Goal: Information Seeking & Learning: Check status

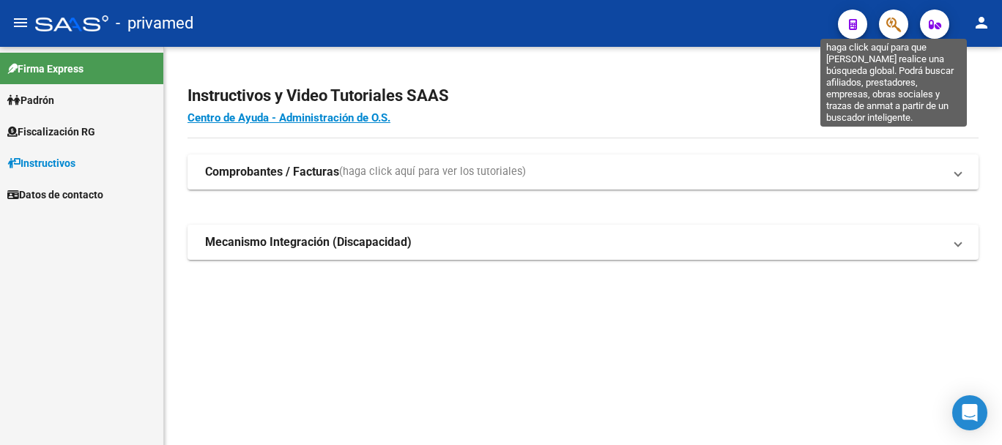
click at [898, 26] on icon "button" at bounding box center [893, 24] width 15 height 17
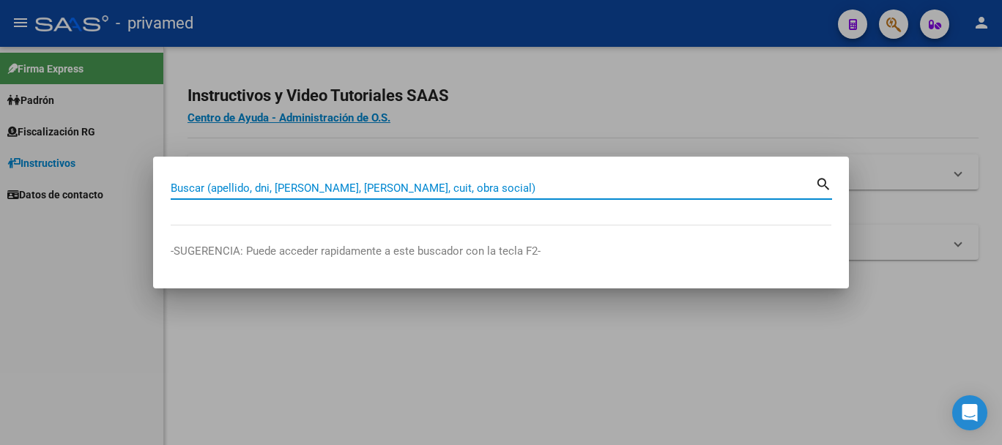
paste input "21974039"
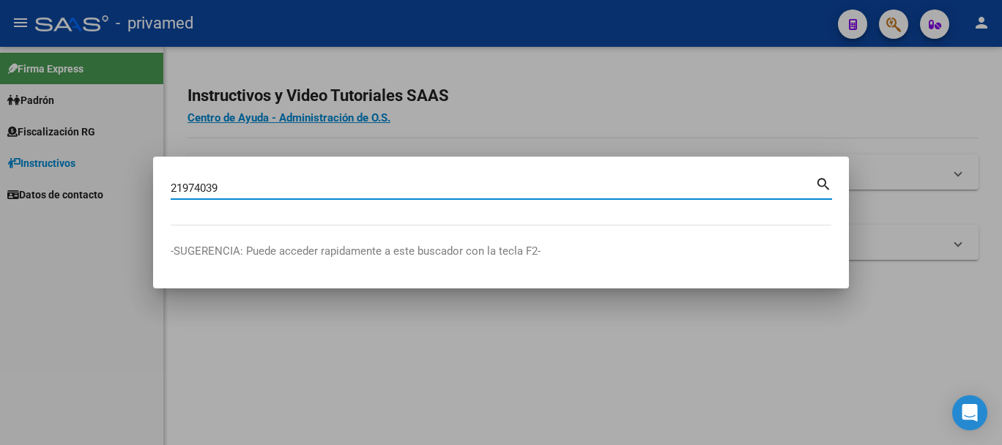
type input "21974039"
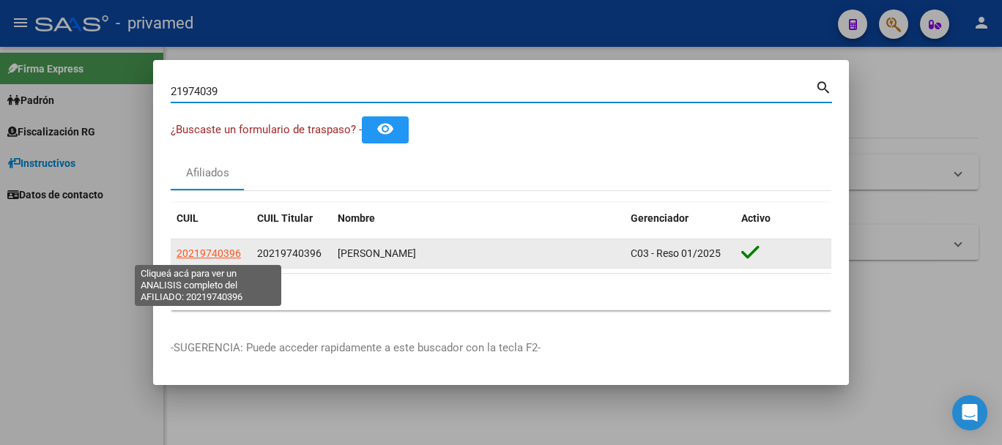
click at [227, 253] on span "20219740396" at bounding box center [208, 253] width 64 height 12
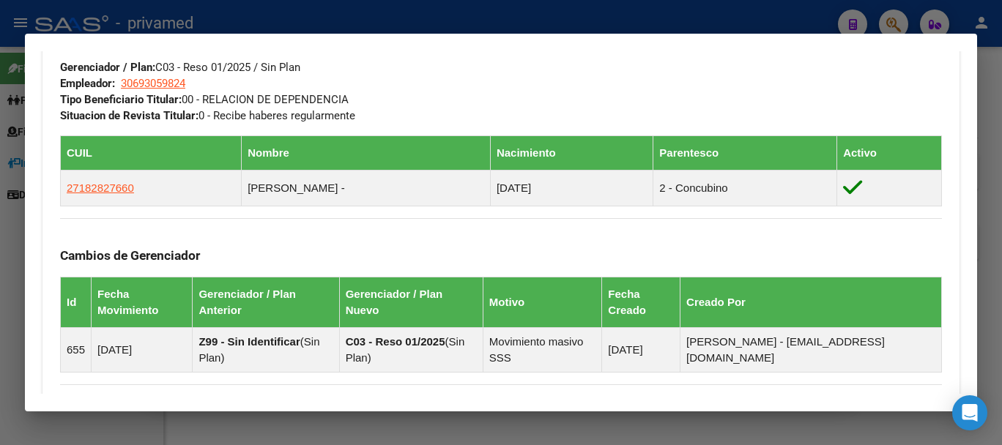
scroll to position [942, 0]
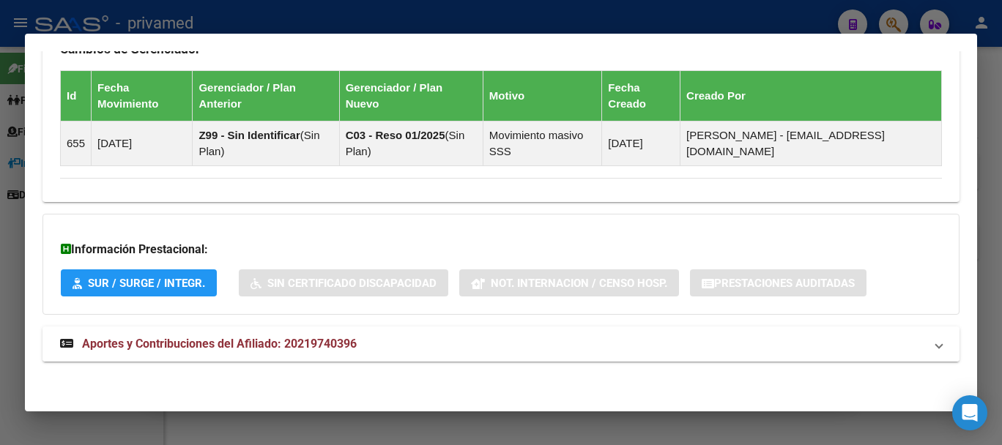
click at [300, 346] on span "Aportes y Contribuciones del Afiliado: 20219740396" at bounding box center [219, 344] width 275 height 14
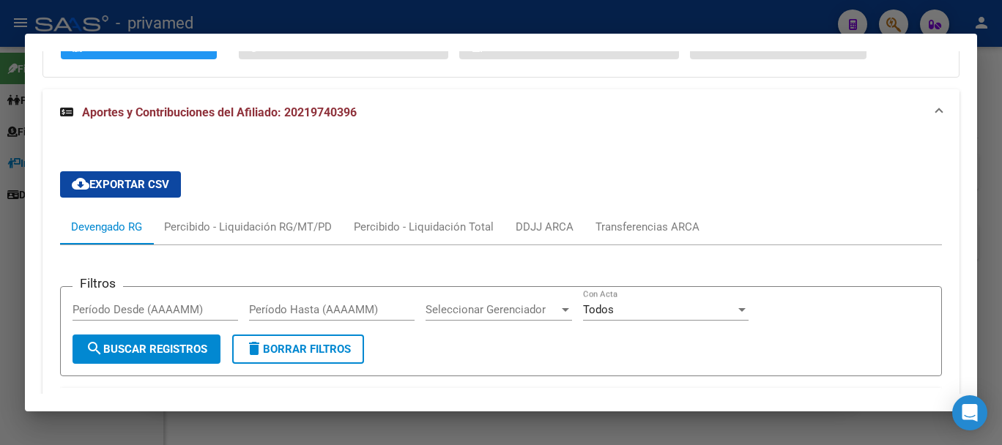
scroll to position [1175, 0]
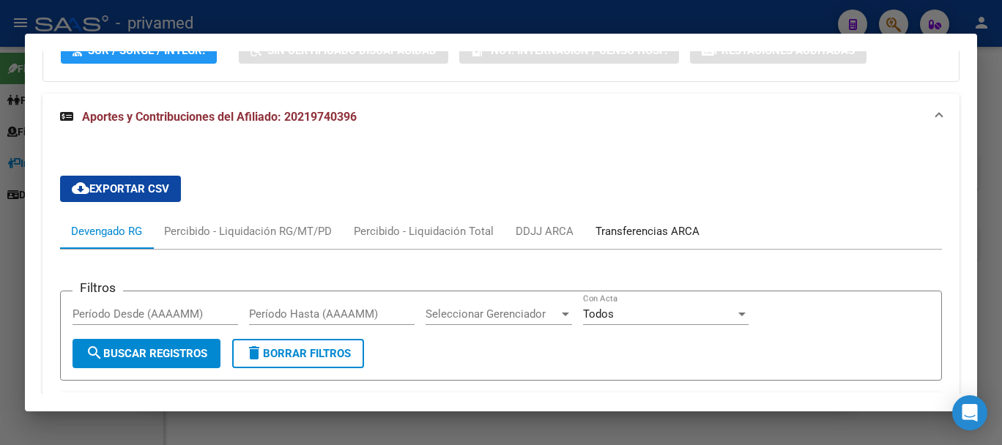
click at [640, 228] on div "Transferencias ARCA" at bounding box center [647, 231] width 104 height 16
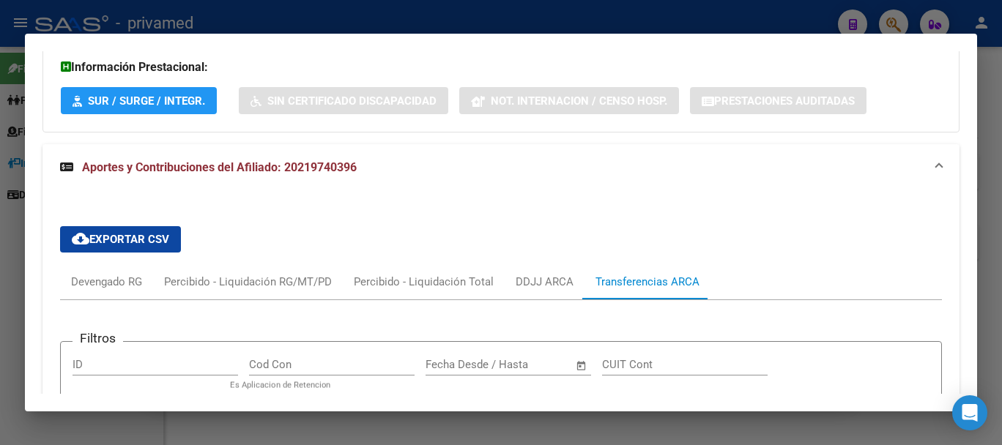
scroll to position [1114, 0]
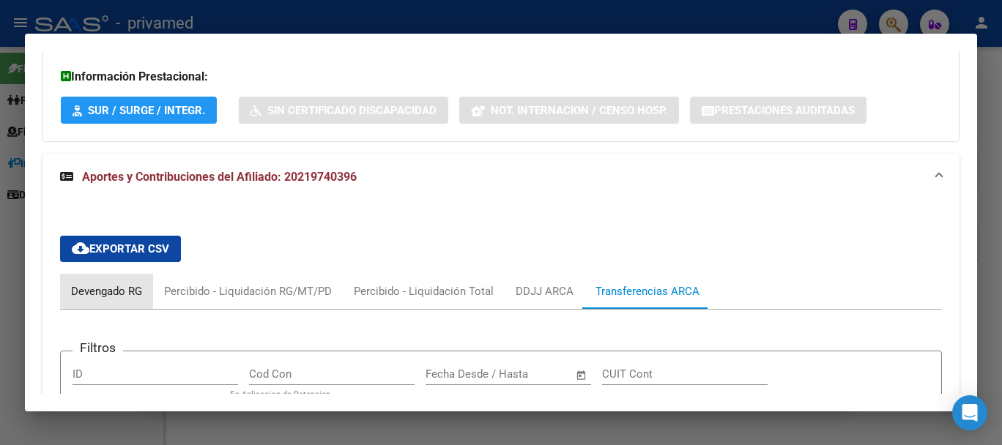
click at [122, 302] on div "Devengado RG" at bounding box center [106, 291] width 93 height 35
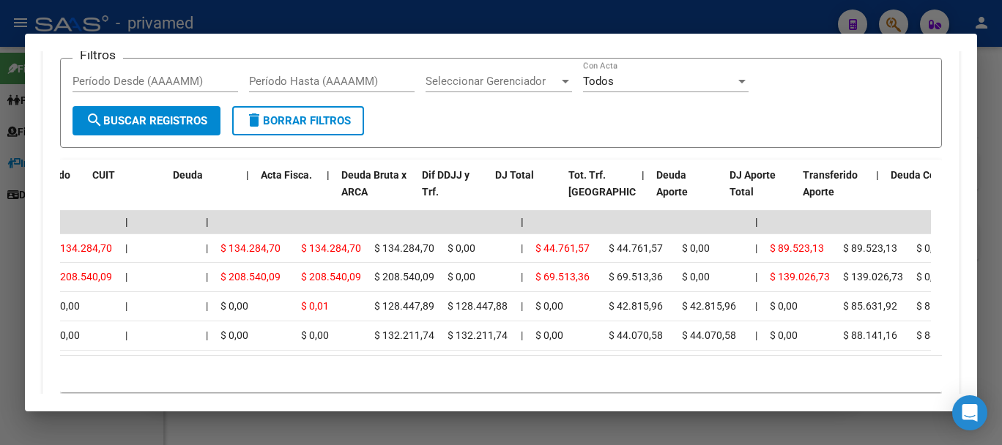
scroll to position [0, 0]
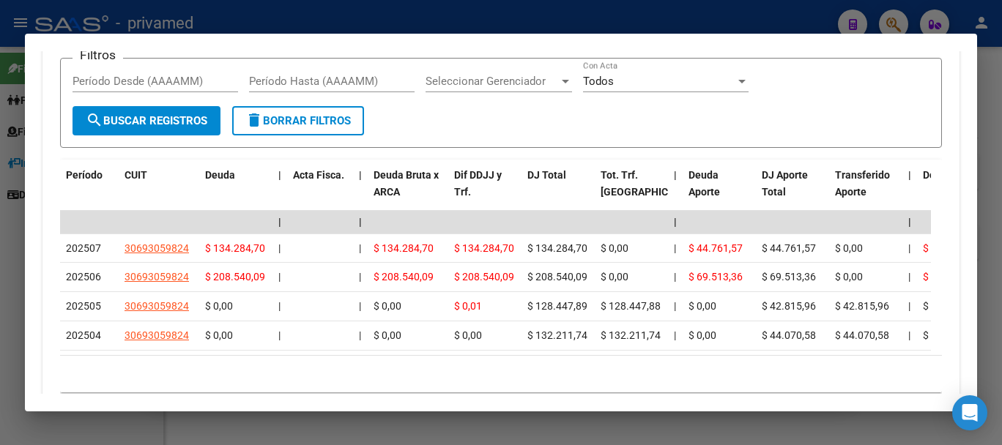
click at [533, 381] on div "10 total 1" at bounding box center [501, 374] width 882 height 37
click at [560, 391] on div "10 total 1" at bounding box center [501, 374] width 882 height 37
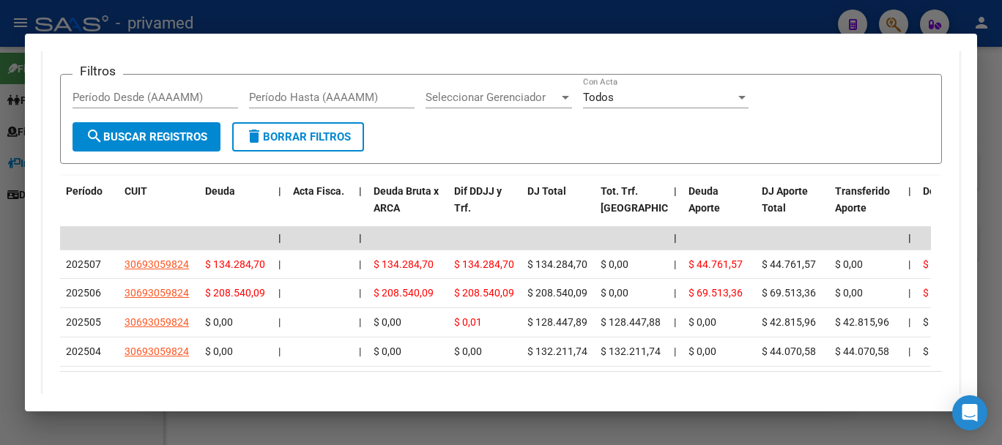
scroll to position [1464, 0]
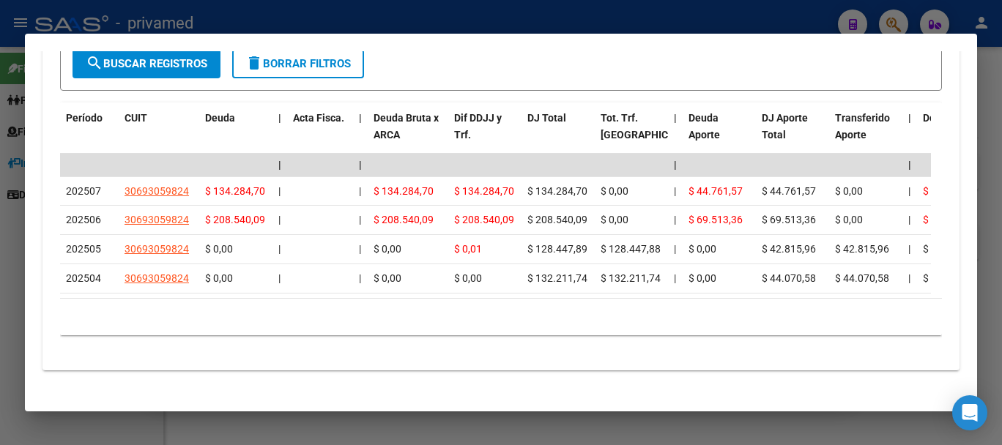
drag, startPoint x: 305, startPoint y: 313, endPoint x: 327, endPoint y: 313, distance: 22.0
click at [327, 313] on div "10 total 1" at bounding box center [501, 317] width 882 height 37
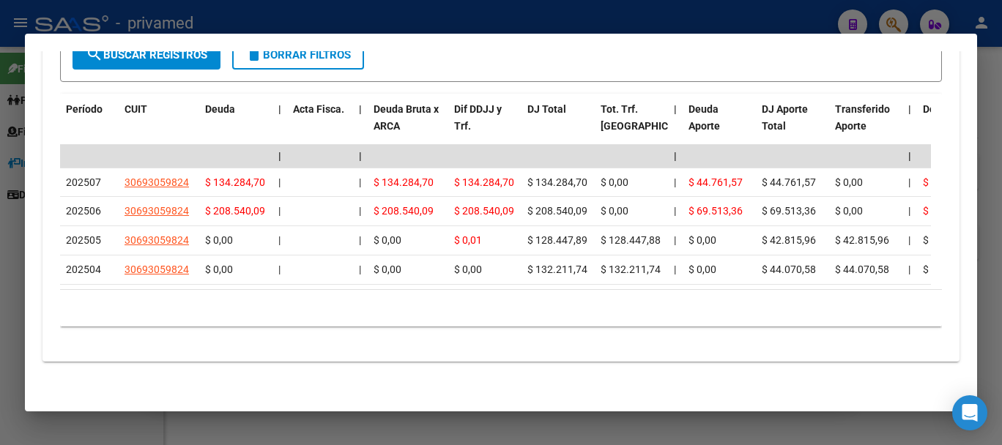
scroll to position [1487, 0]
drag, startPoint x: 907, startPoint y: 420, endPoint x: 901, endPoint y: 431, distance: 12.8
click at [906, 423] on div at bounding box center [501, 222] width 1002 height 445
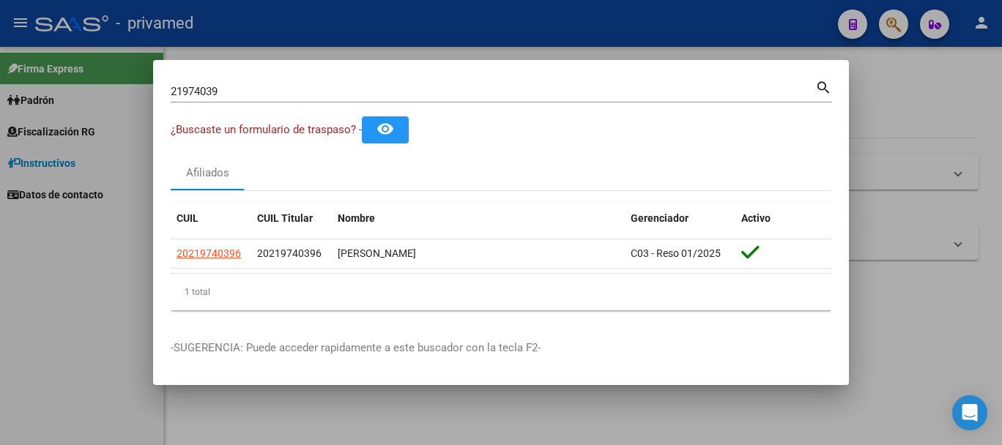
click at [888, 436] on div at bounding box center [501, 222] width 1002 height 445
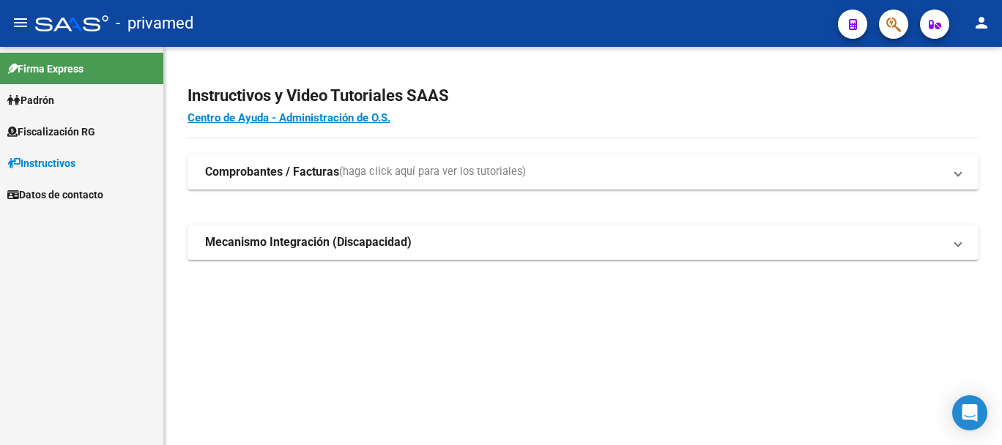
click at [905, 37] on div at bounding box center [887, 24] width 41 height 30
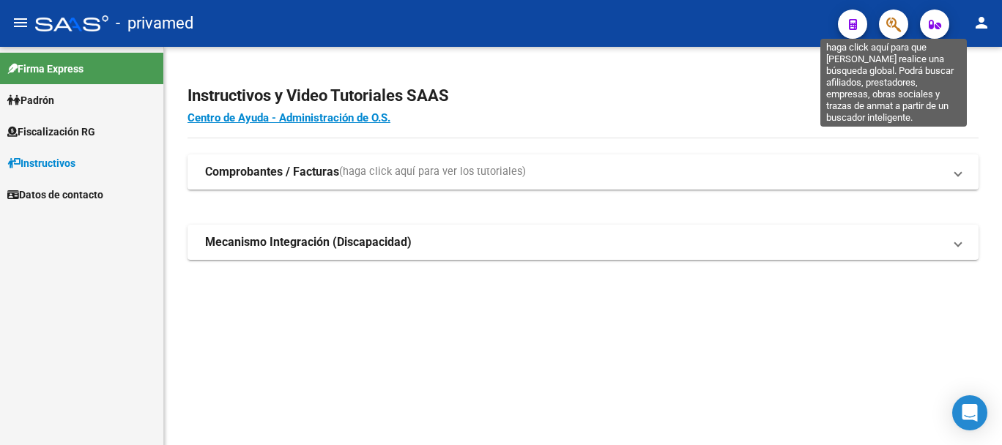
click at [900, 27] on icon "button" at bounding box center [893, 24] width 15 height 17
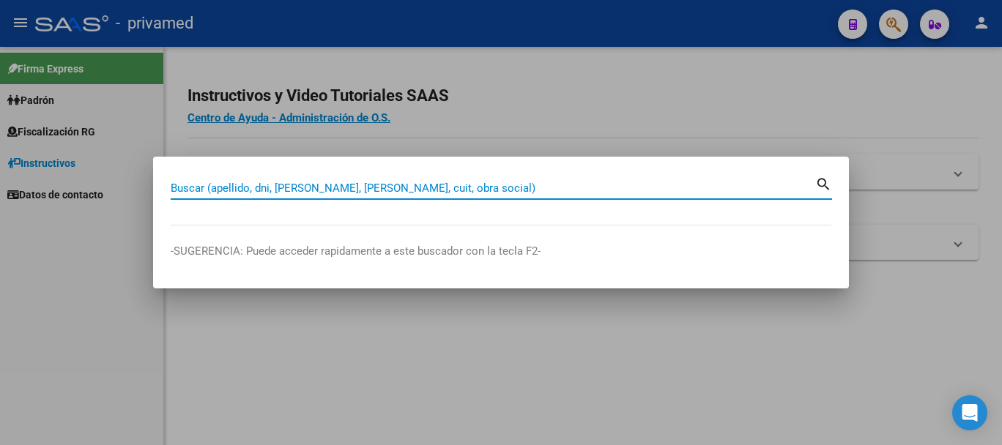
paste input "27200037818"
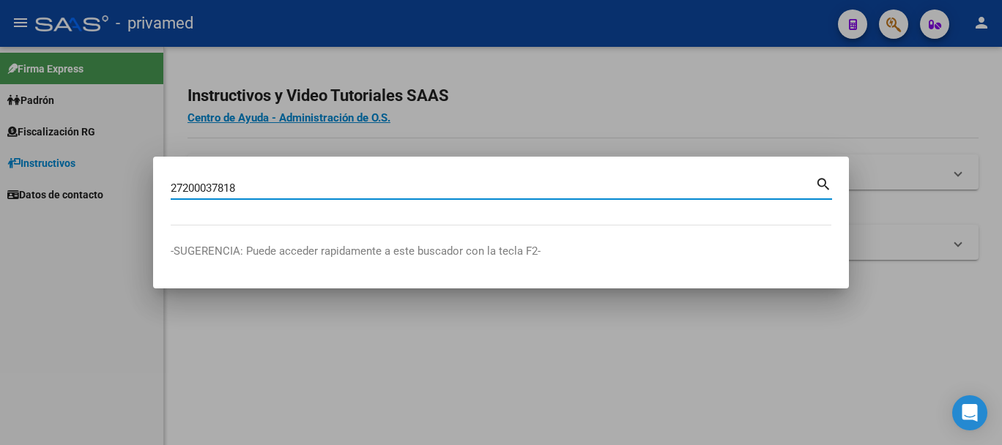
type input "27200037818"
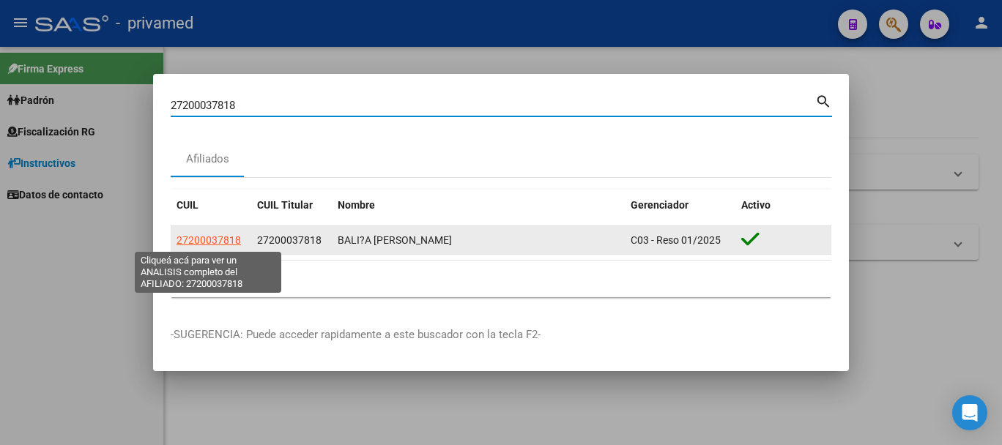
click at [229, 244] on span "27200037818" at bounding box center [208, 240] width 64 height 12
type textarea "27200037818"
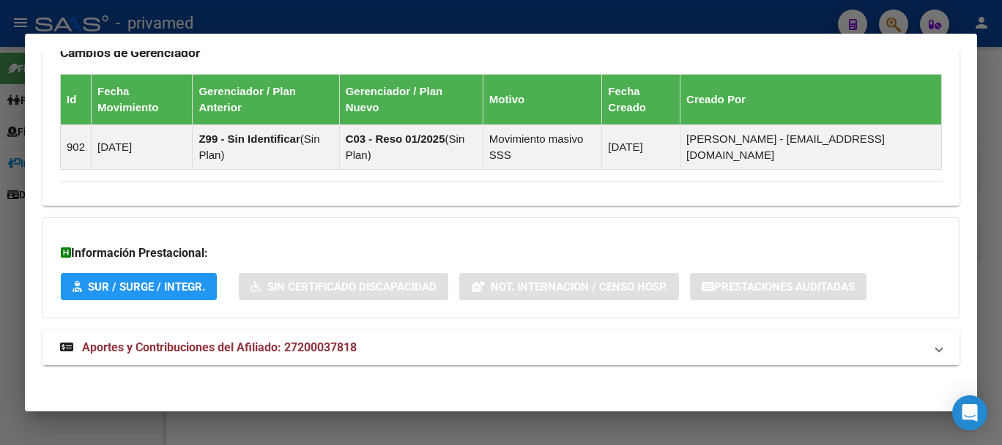
scroll to position [893, 0]
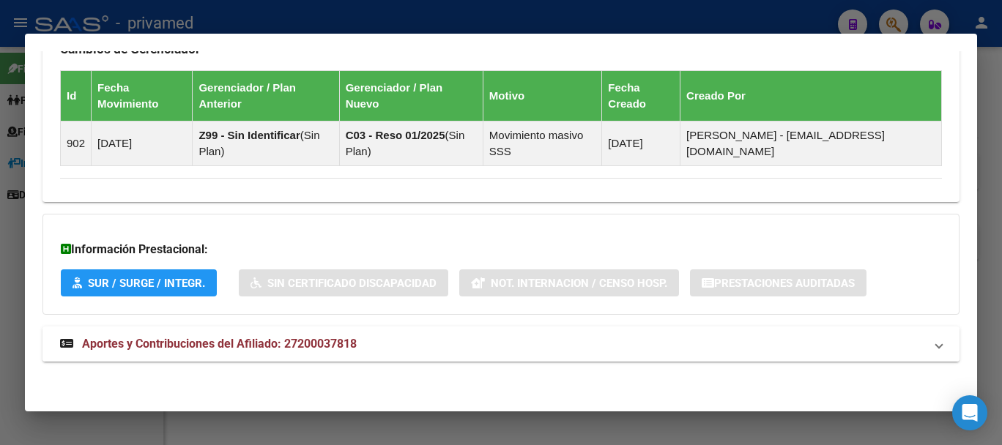
click at [301, 346] on span "Aportes y Contribuciones del Afiliado: 27200037818" at bounding box center [219, 344] width 275 height 14
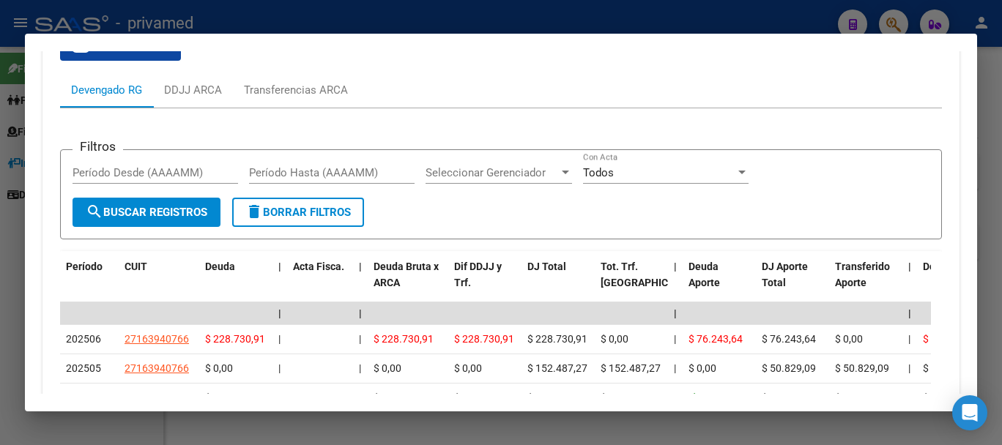
scroll to position [1188, 0]
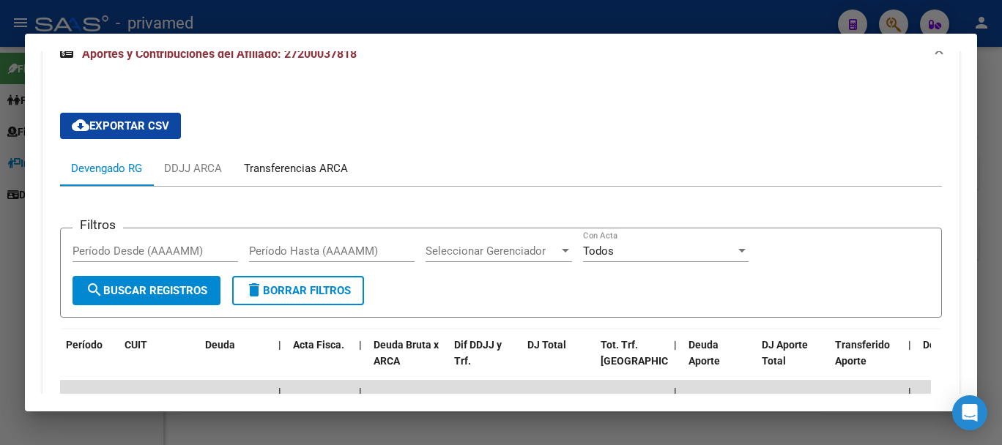
click at [314, 174] on div "Transferencias ARCA" at bounding box center [296, 168] width 104 height 16
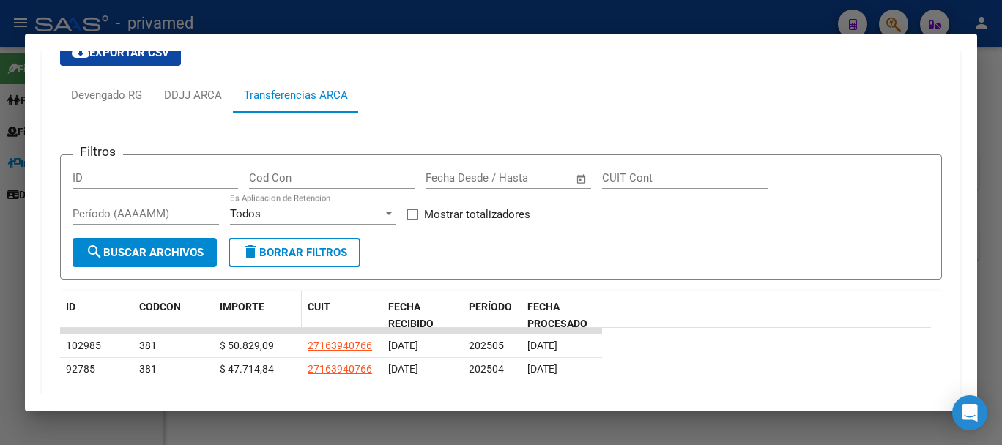
scroll to position [1335, 0]
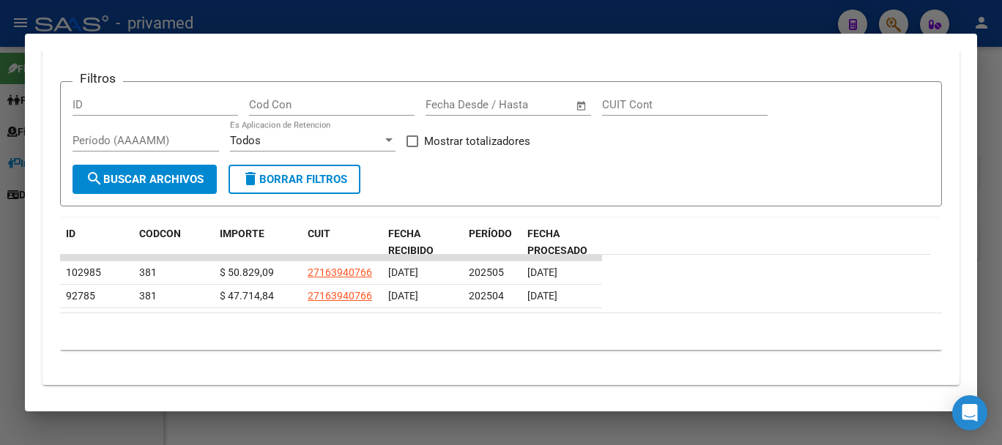
click at [662, 346] on div "10 total 1" at bounding box center [501, 331] width 882 height 37
click at [707, 329] on div "10 total 1" at bounding box center [501, 331] width 882 height 37
click at [665, 323] on div "10 total 1" at bounding box center [501, 331] width 882 height 37
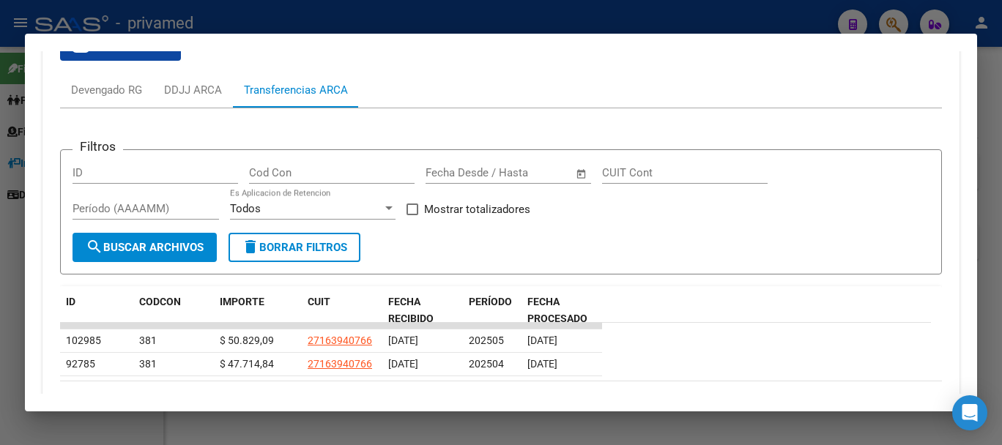
scroll to position [1212, 0]
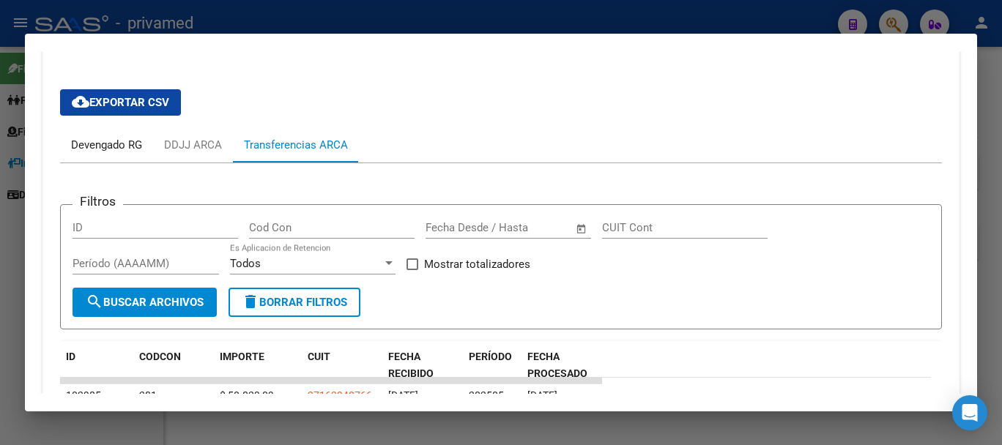
click at [109, 150] on div "Devengado RG" at bounding box center [106, 145] width 71 height 16
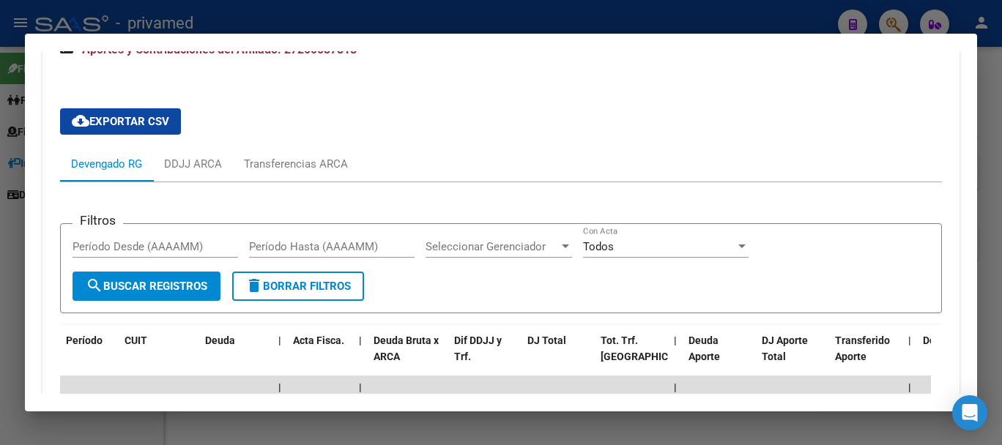
scroll to position [1188, 0]
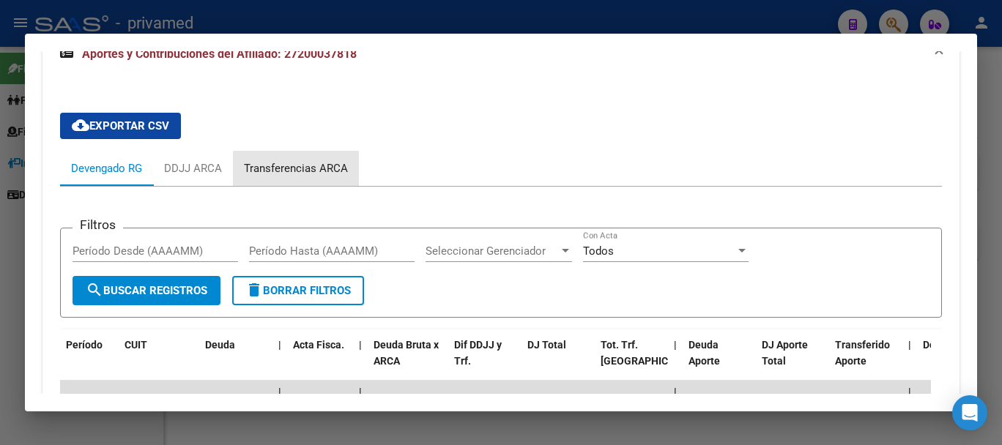
click at [311, 167] on div "Transferencias ARCA" at bounding box center [296, 168] width 104 height 16
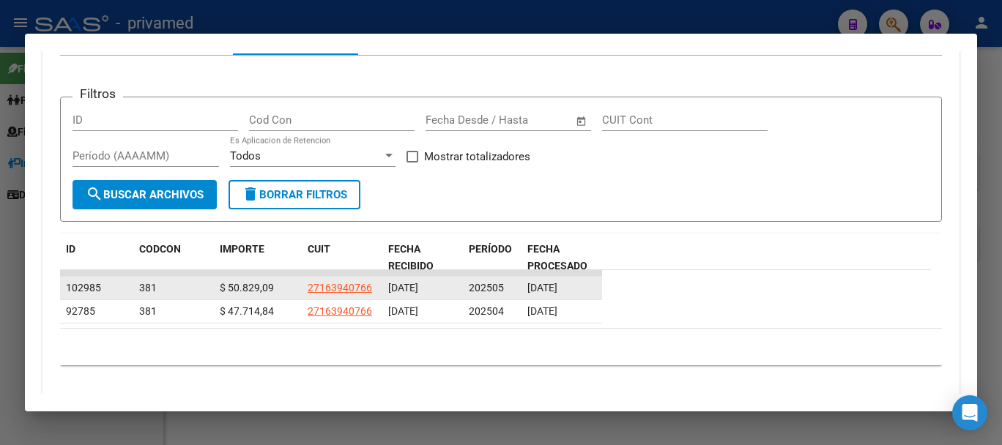
scroll to position [1285, 0]
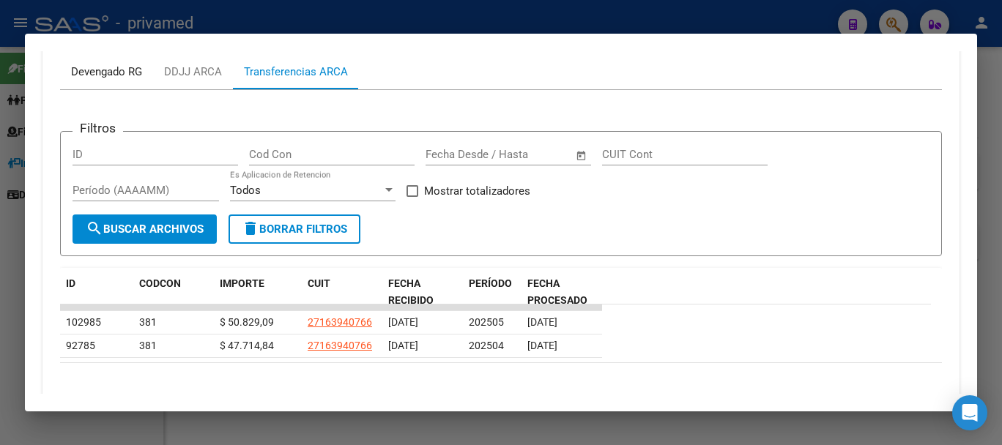
click at [124, 70] on div "Devengado RG" at bounding box center [106, 72] width 71 height 16
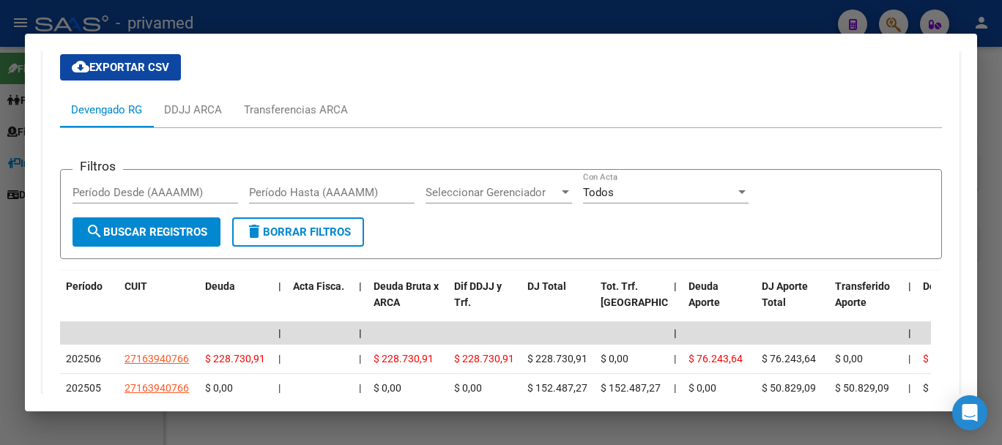
scroll to position [1115, 0]
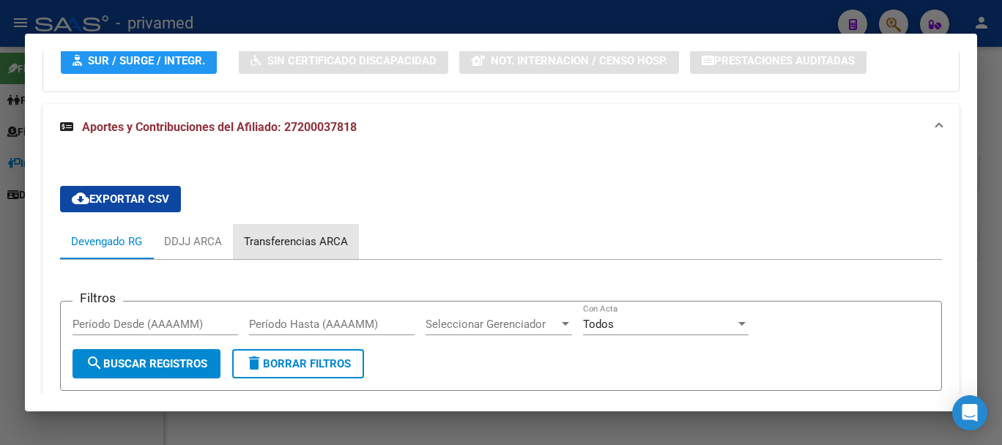
click at [320, 231] on div "Transferencias ARCA" at bounding box center [296, 241] width 126 height 35
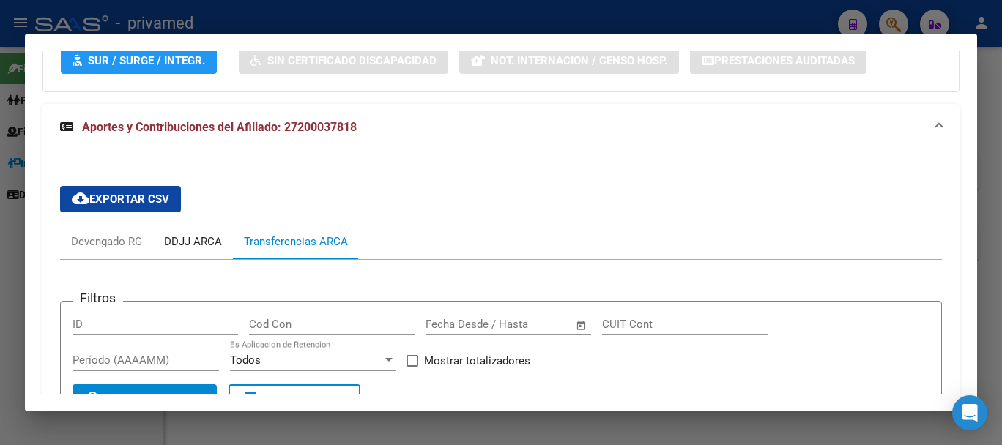
drag, startPoint x: 204, startPoint y: 245, endPoint x: 190, endPoint y: 245, distance: 13.2
click at [202, 245] on div "DDJJ ARCA" at bounding box center [193, 242] width 58 height 16
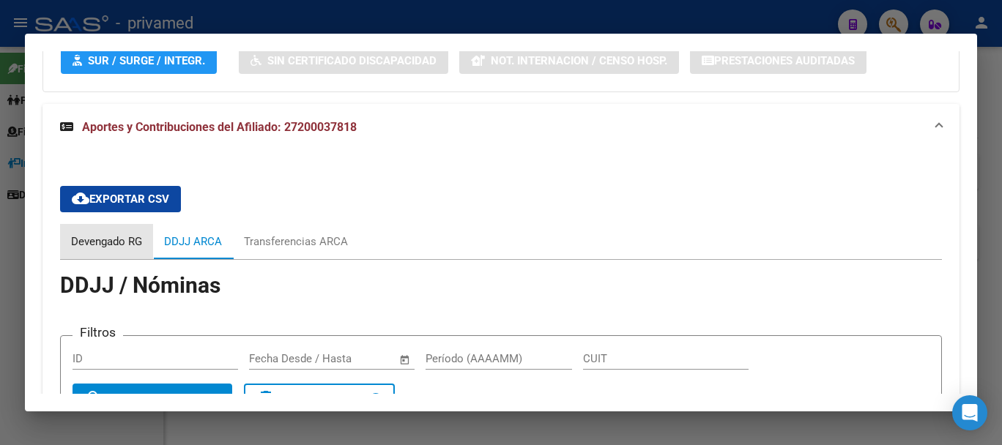
click at [113, 224] on div "Devengado RG" at bounding box center [106, 241] width 93 height 35
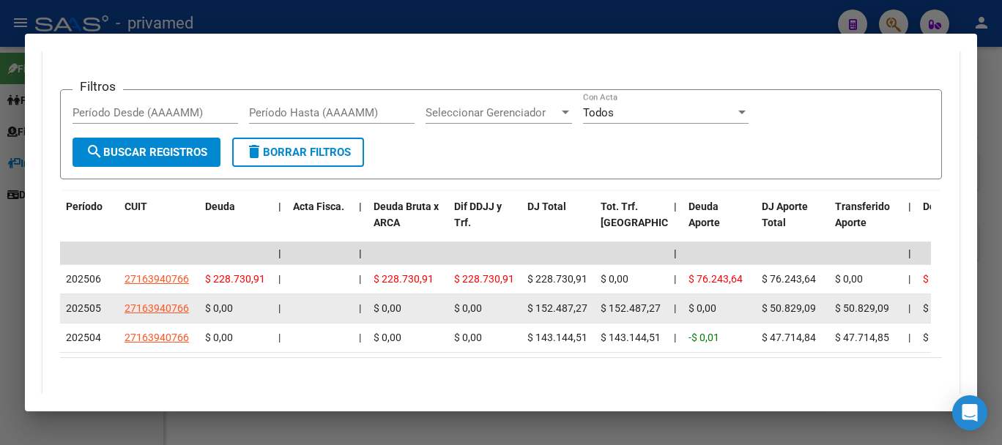
scroll to position [1408, 0]
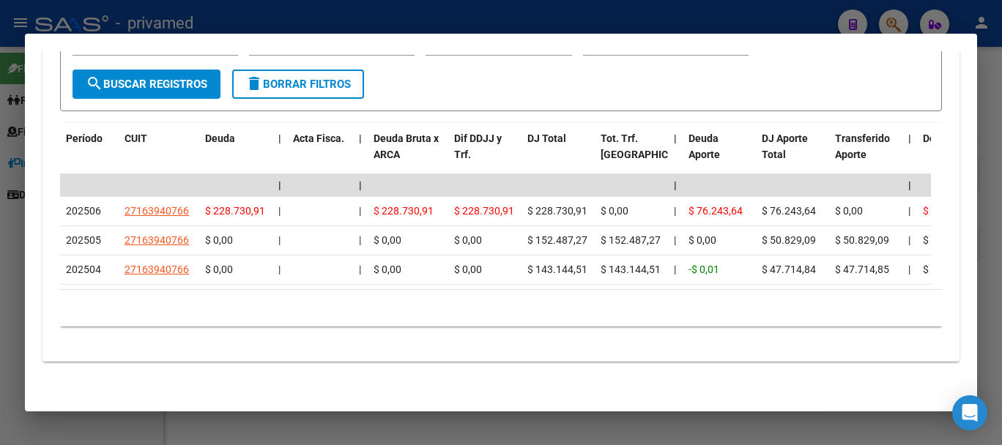
click at [815, 431] on div at bounding box center [501, 222] width 1002 height 445
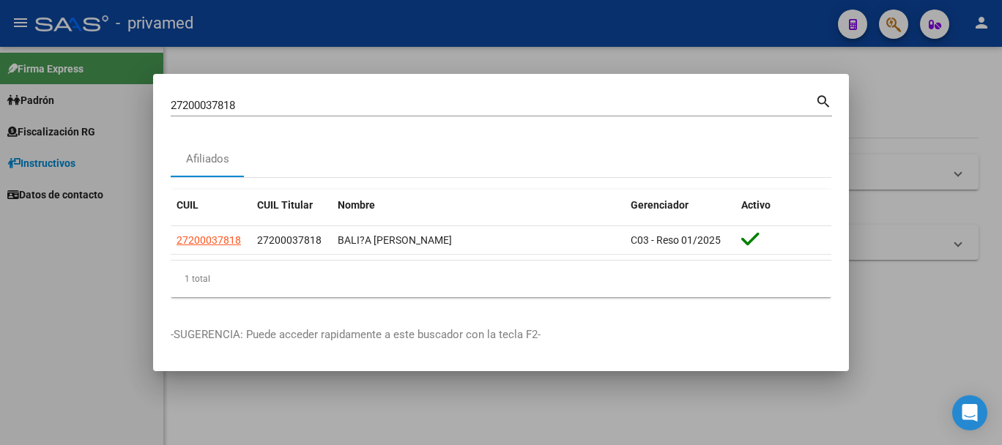
click at [949, 97] on div at bounding box center [501, 222] width 1002 height 445
